Goal: Task Accomplishment & Management: Use online tool/utility

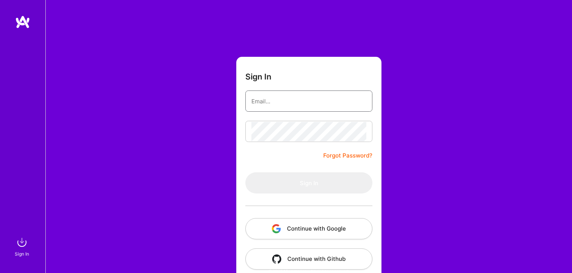
click at [285, 106] on input "email" at bounding box center [309, 101] width 115 height 19
type input "[EMAIL_ADDRESS][DOMAIN_NAME]"
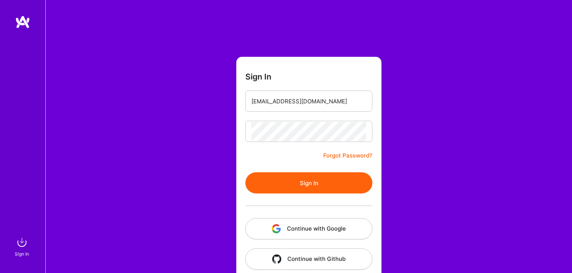
click at [328, 221] on button "Continue with Google" at bounding box center [309, 228] width 127 height 21
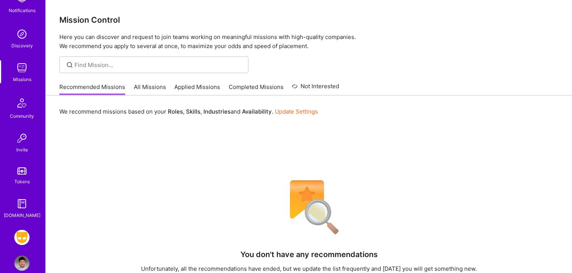
scroll to position [65, 0]
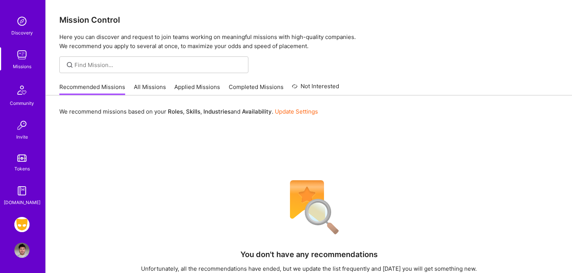
click at [26, 219] on img at bounding box center [21, 224] width 15 height 15
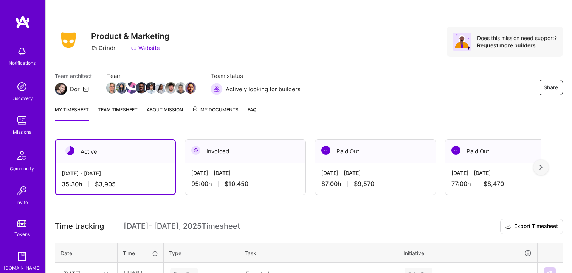
scroll to position [65, 0]
